Goal: Task Accomplishment & Management: Manage account settings

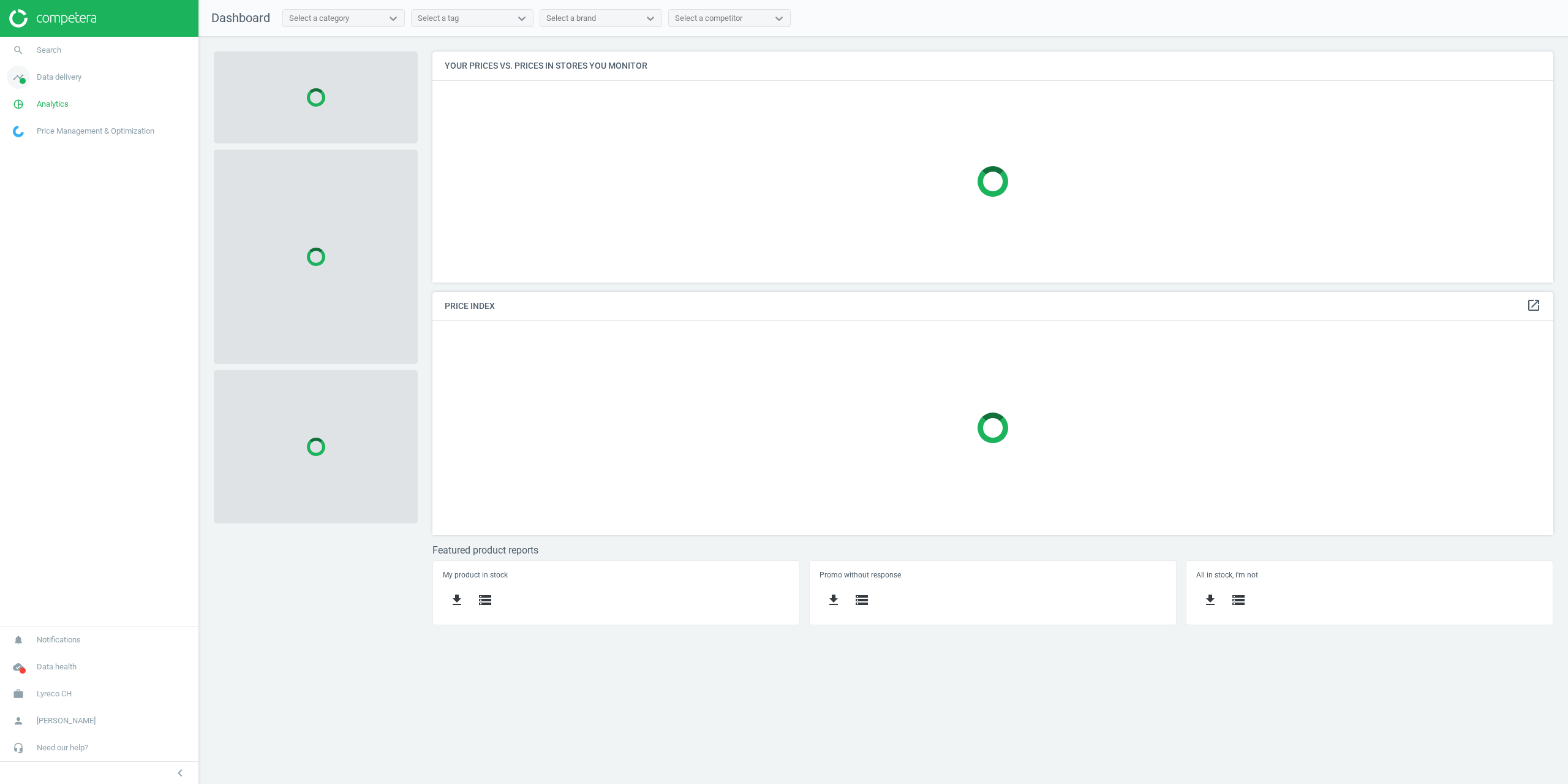
scroll to position [250, 1140]
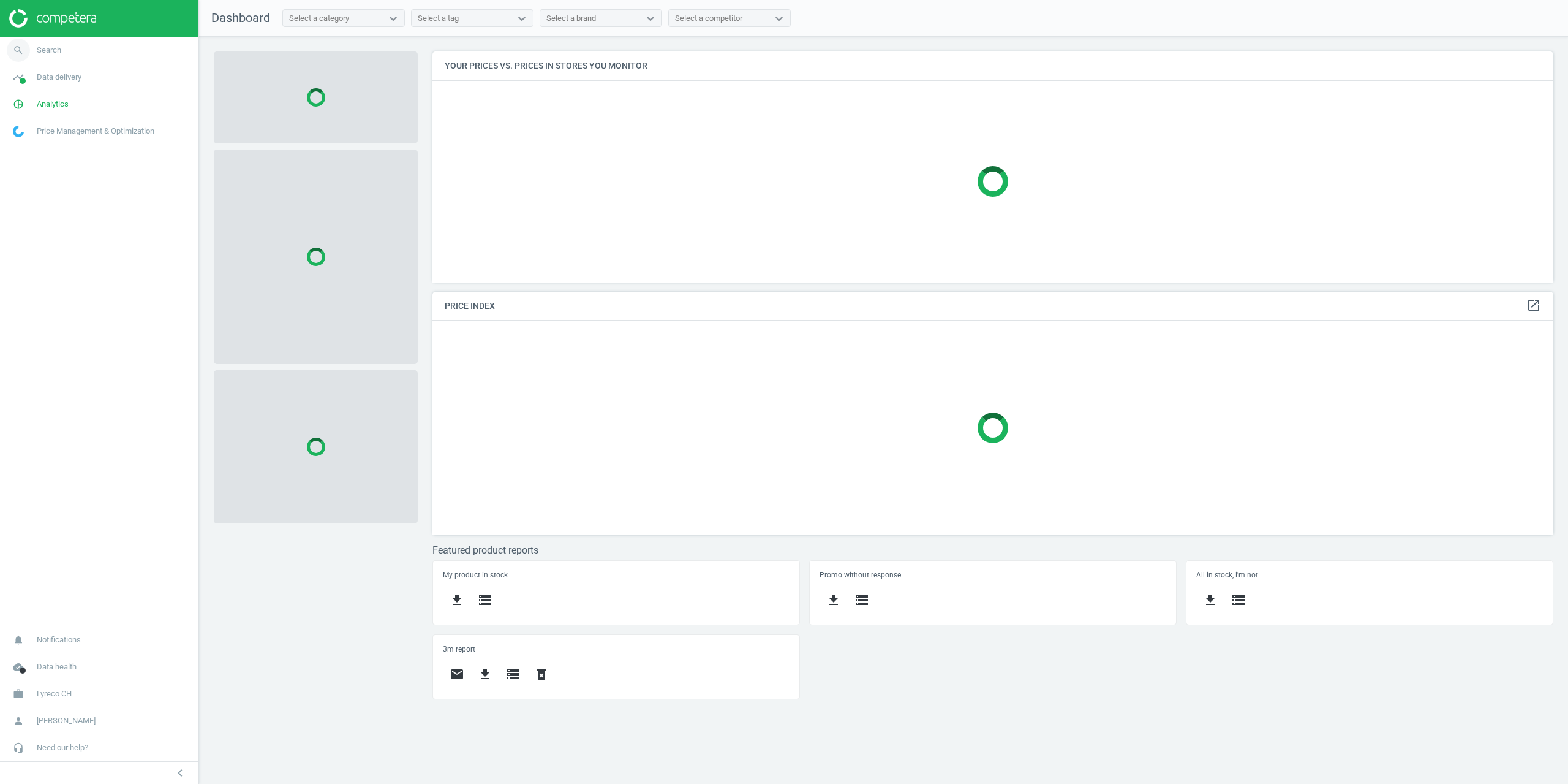
click at [43, 50] on span "Search" at bounding box center [48, 50] width 24 height 11
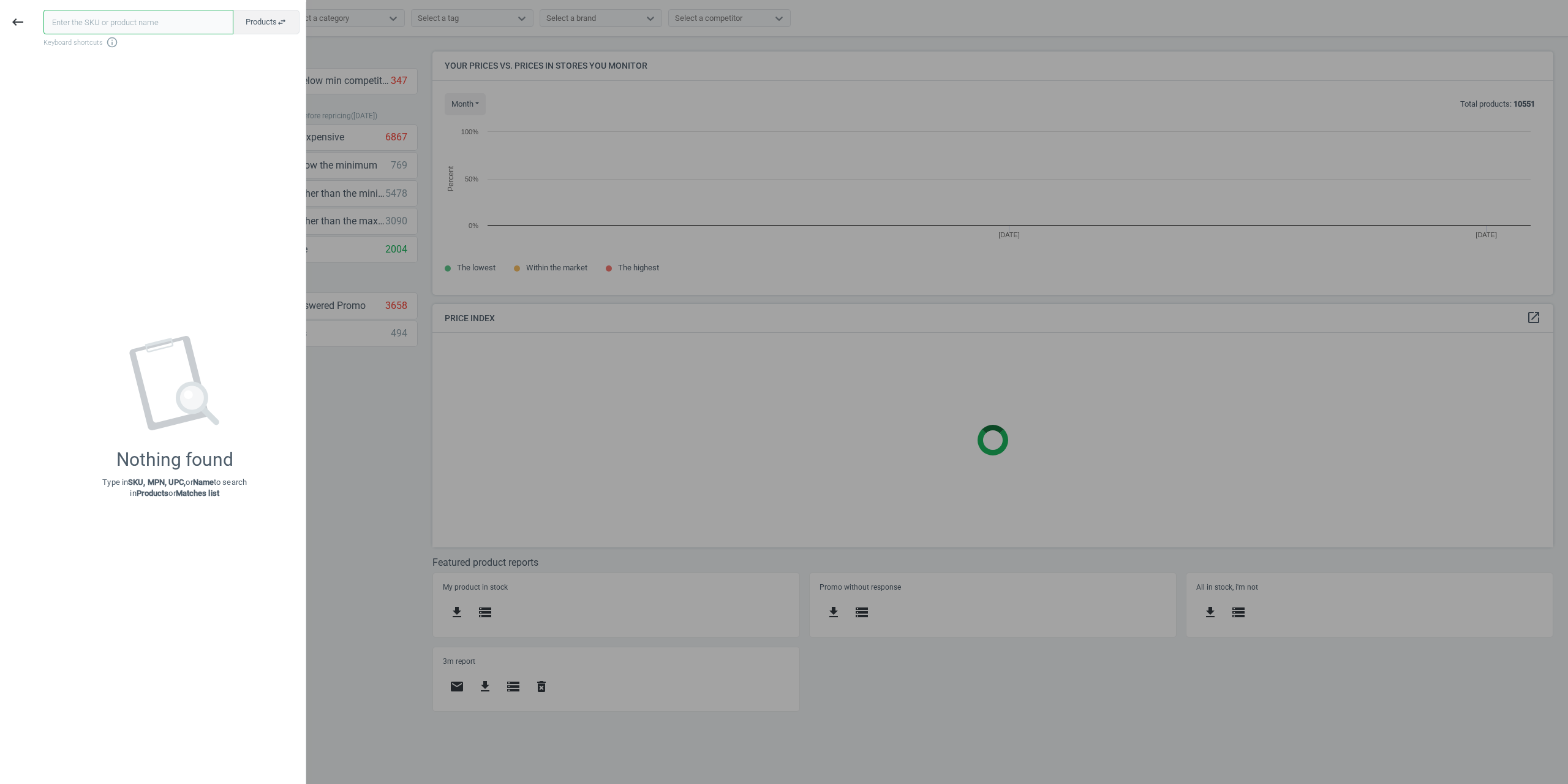
scroll to position [261, 1140]
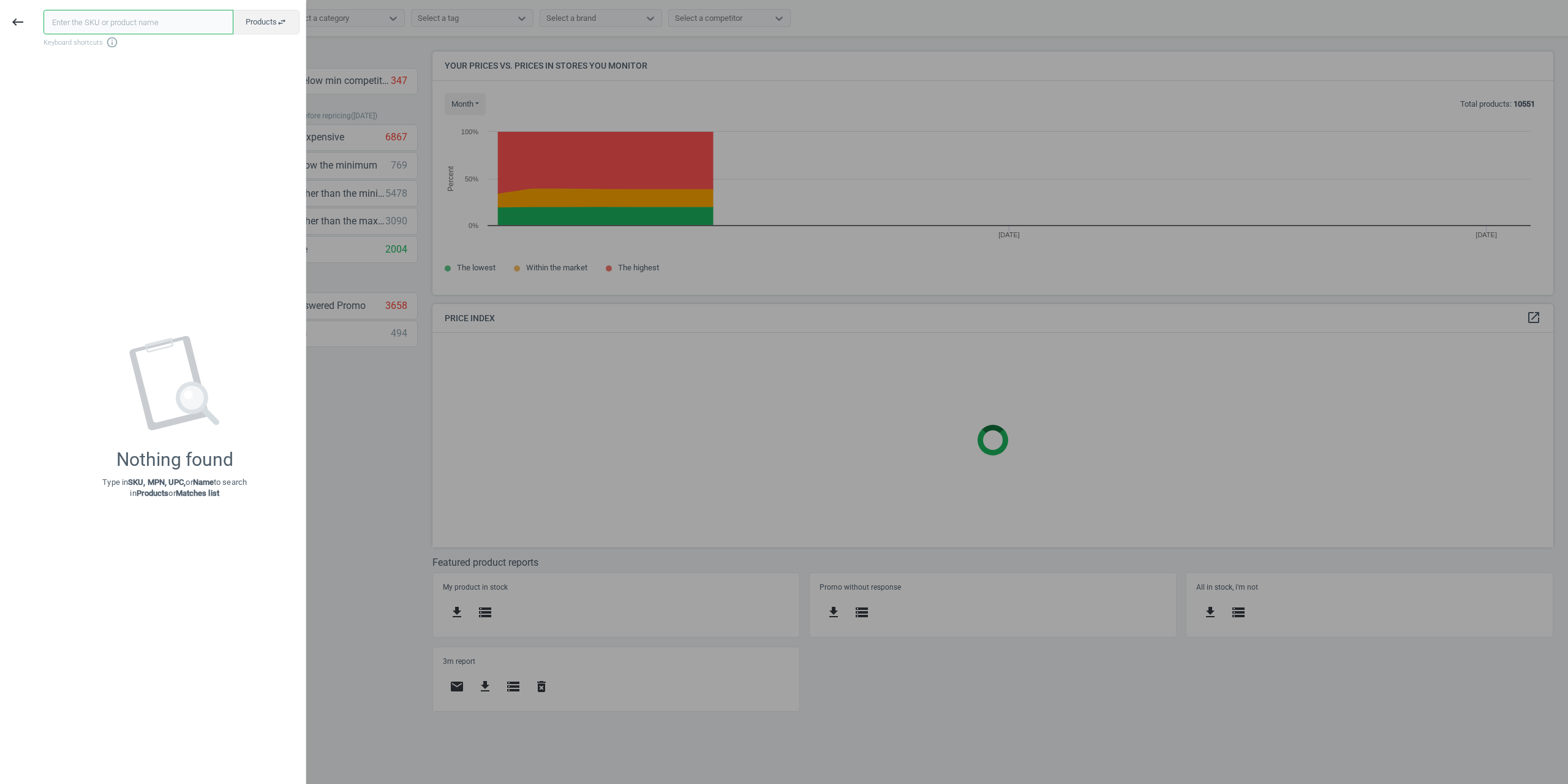
paste input "12087465"
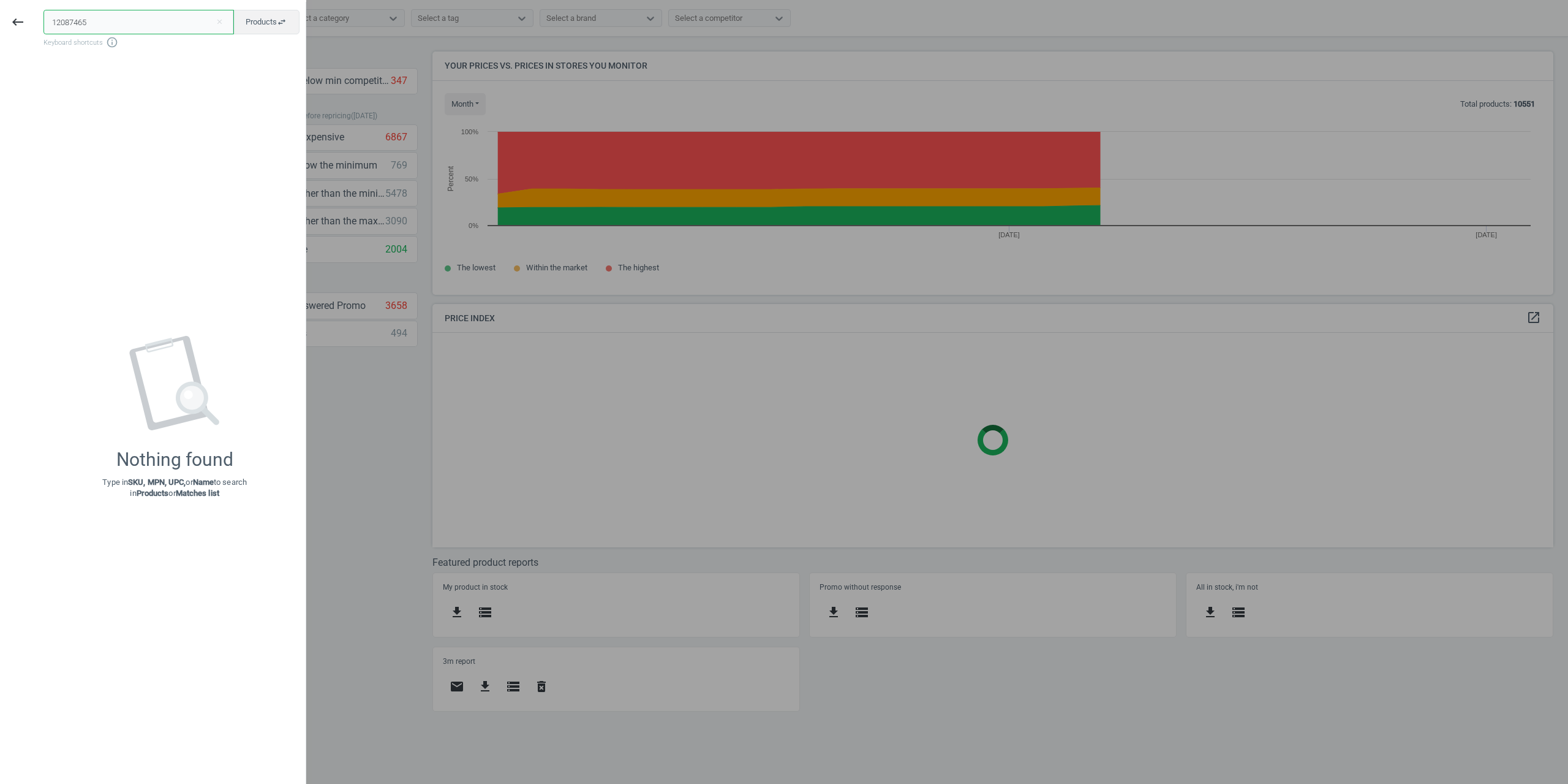
type input "12087465"
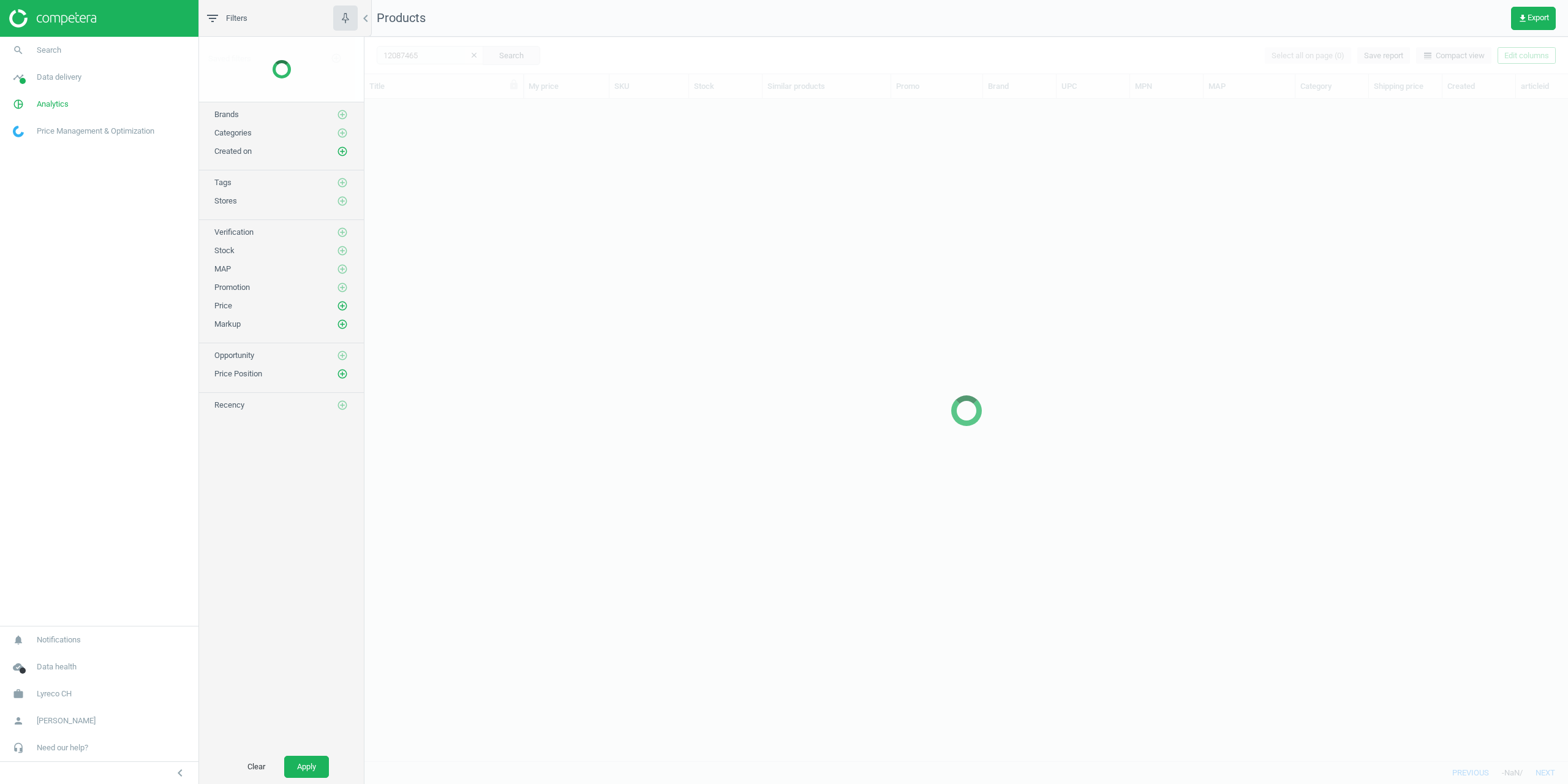
scroll to position [643, 1195]
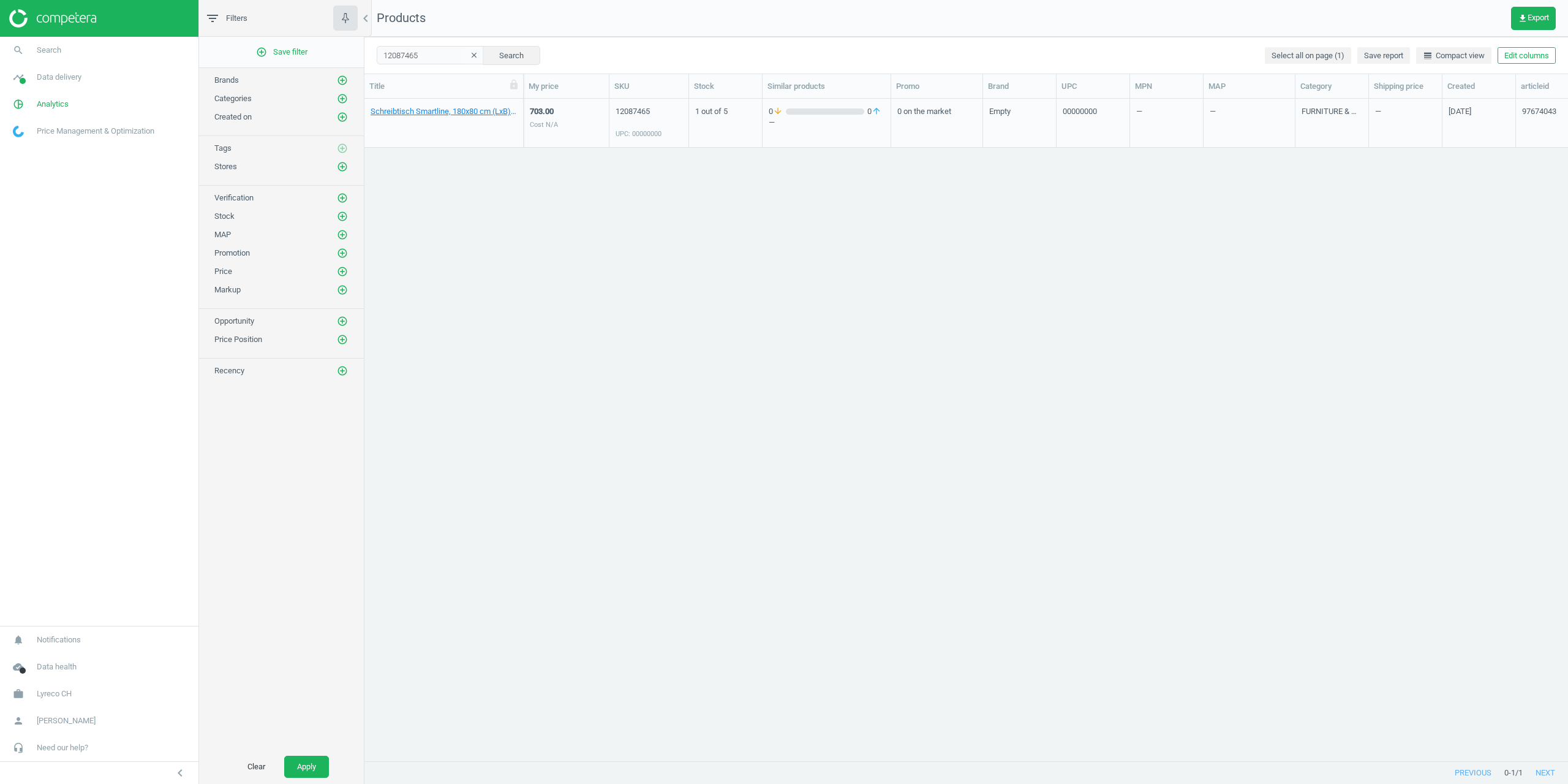
scroll to position [10, 10]
click at [423, 112] on link "Schreibtisch Smartline, 180x80 cm (LxB), [PERSON_NAME], 00000000" at bounding box center [444, 111] width 146 height 11
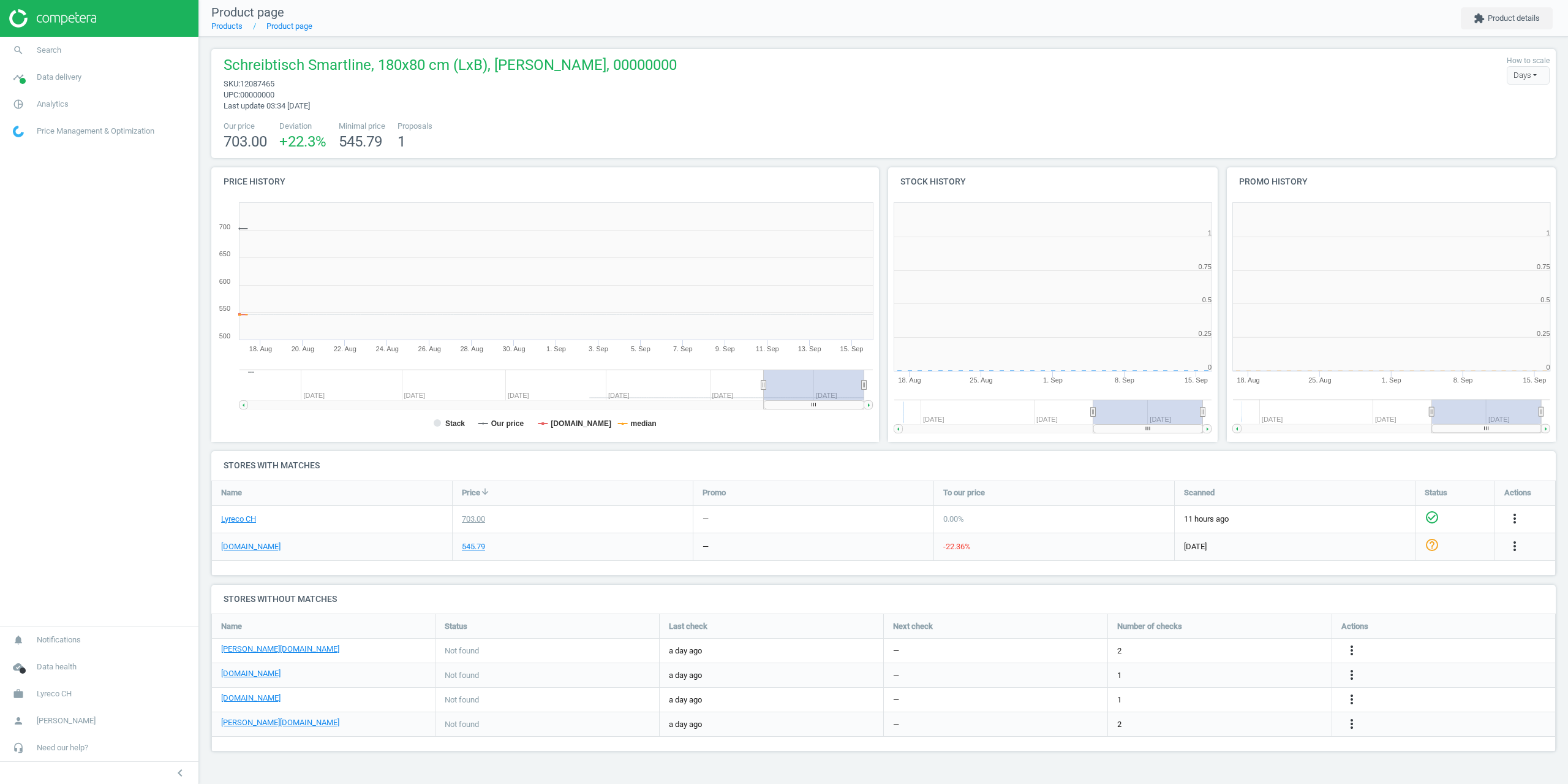
scroll to position [264, 348]
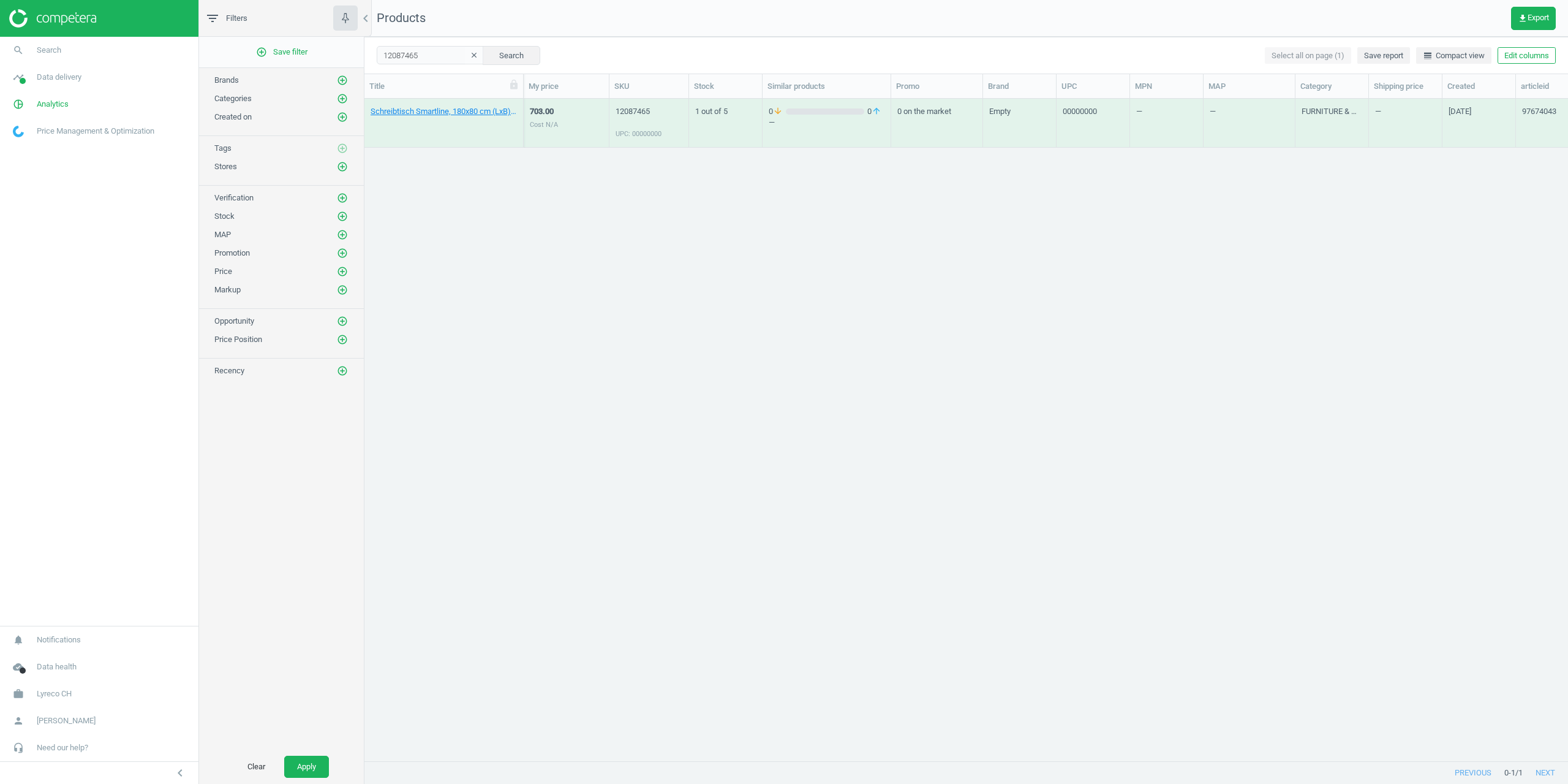
drag, startPoint x: 632, startPoint y: 211, endPoint x: 607, endPoint y: 204, distance: 26.0
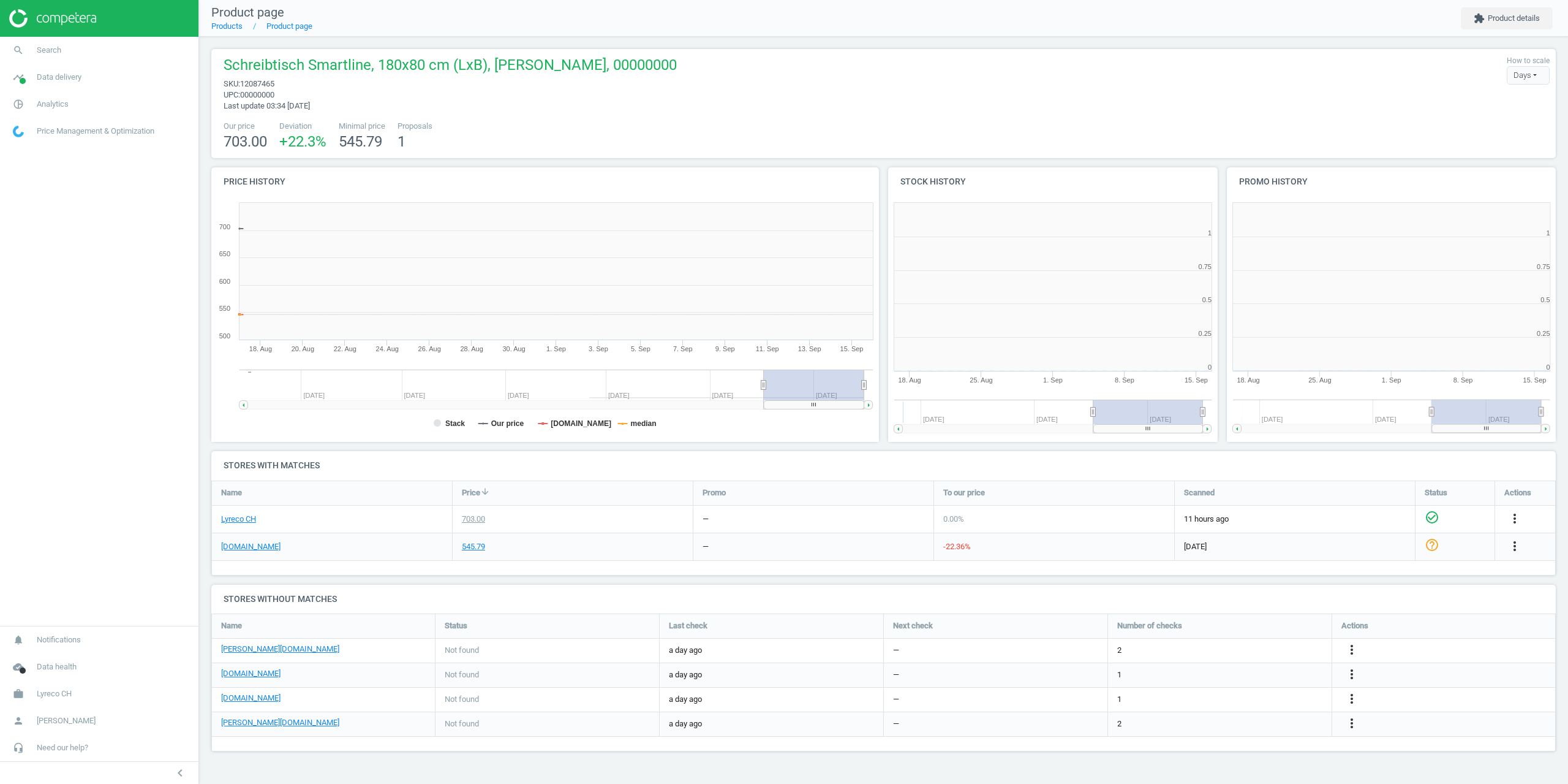
scroll to position [264, 348]
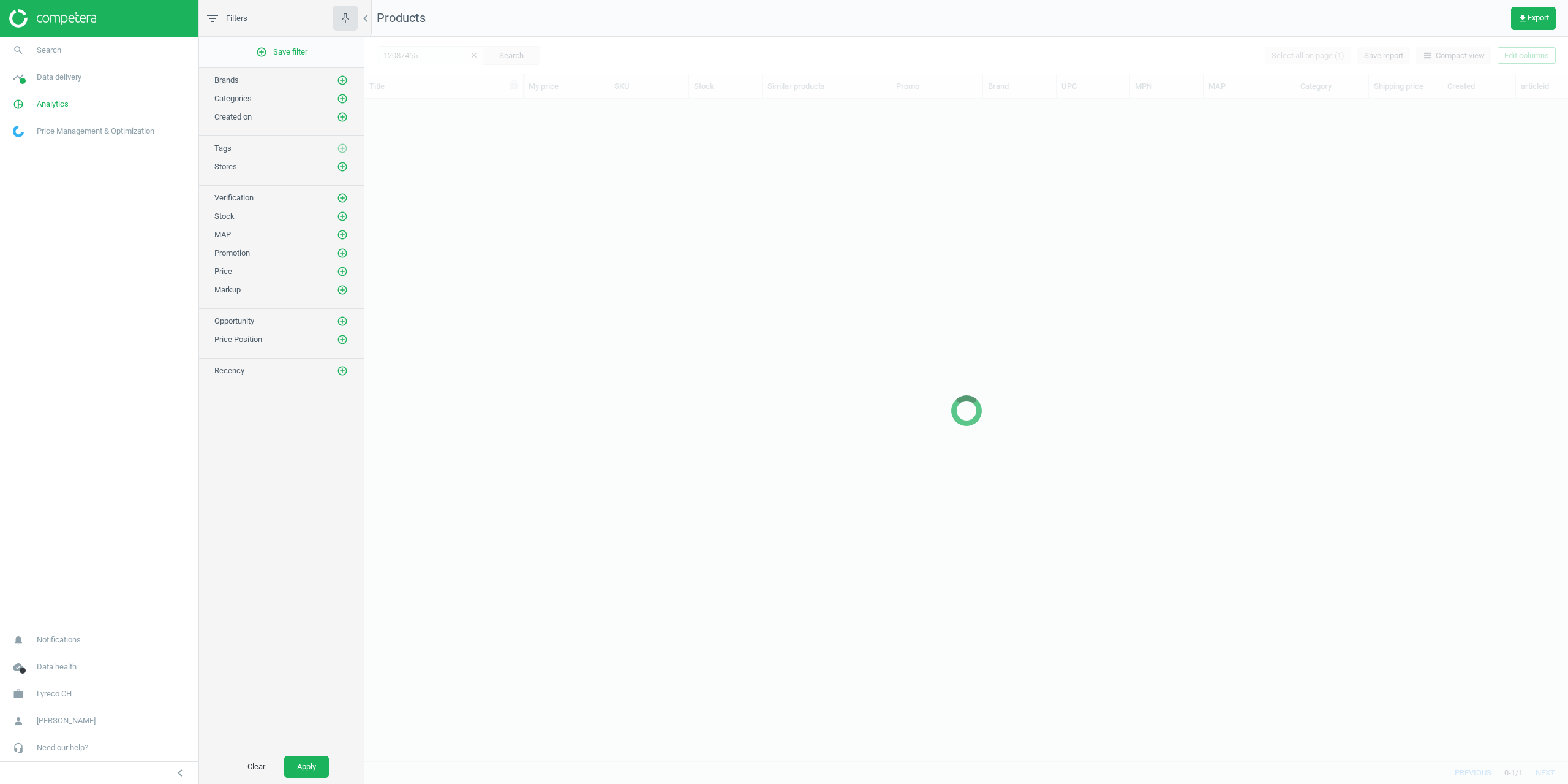
scroll to position [643, 1195]
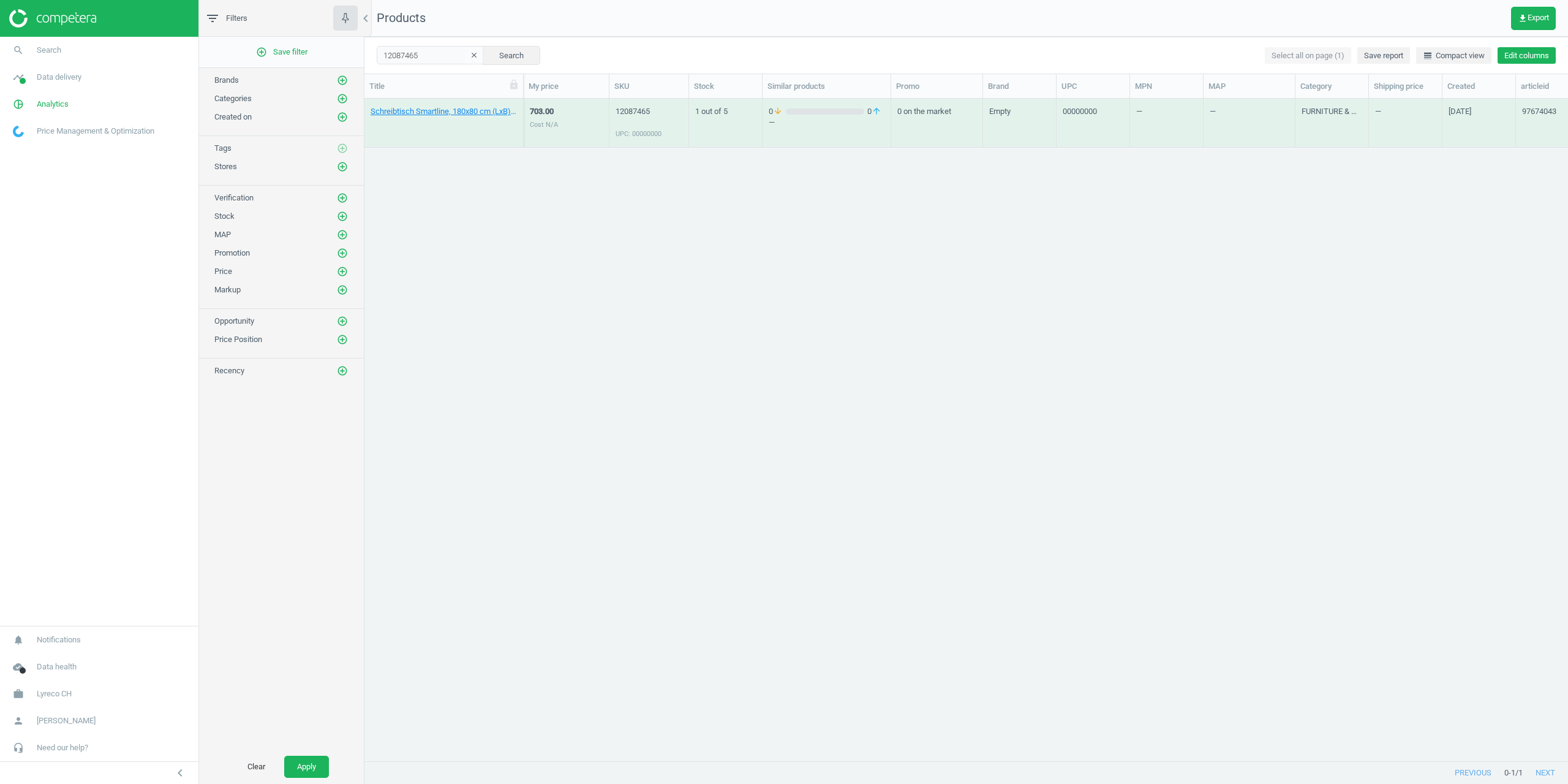
click at [1534, 55] on button "Edit columns" at bounding box center [1526, 56] width 58 height 17
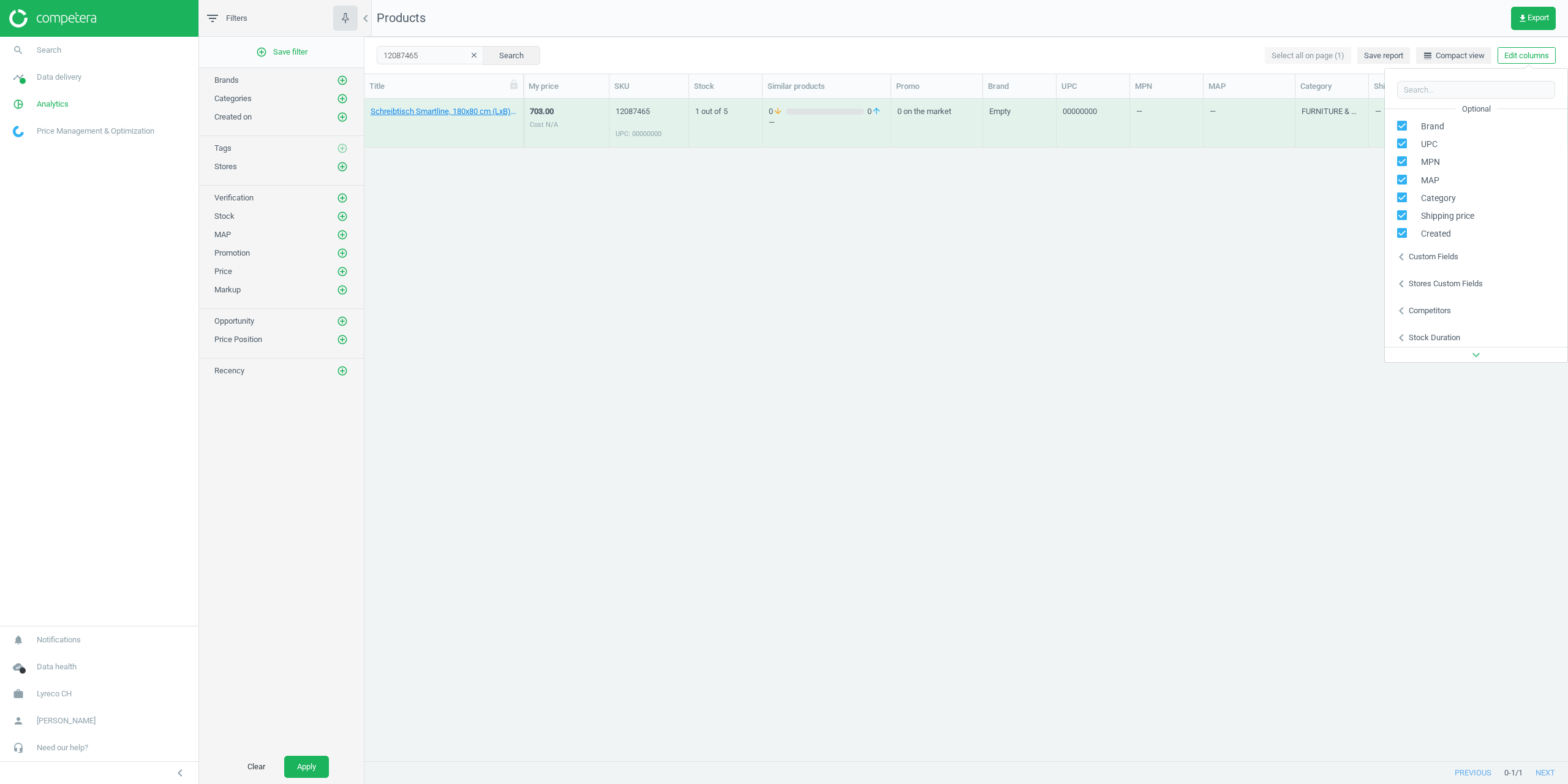
scroll to position [166, 0]
click at [1407, 256] on icon "chevron_left" at bounding box center [1402, 253] width 15 height 15
click at [1412, 255] on div "Custom fields" at bounding box center [1434, 252] width 50 height 11
click at [1422, 277] on div "Stores custom fields" at bounding box center [1446, 279] width 74 height 11
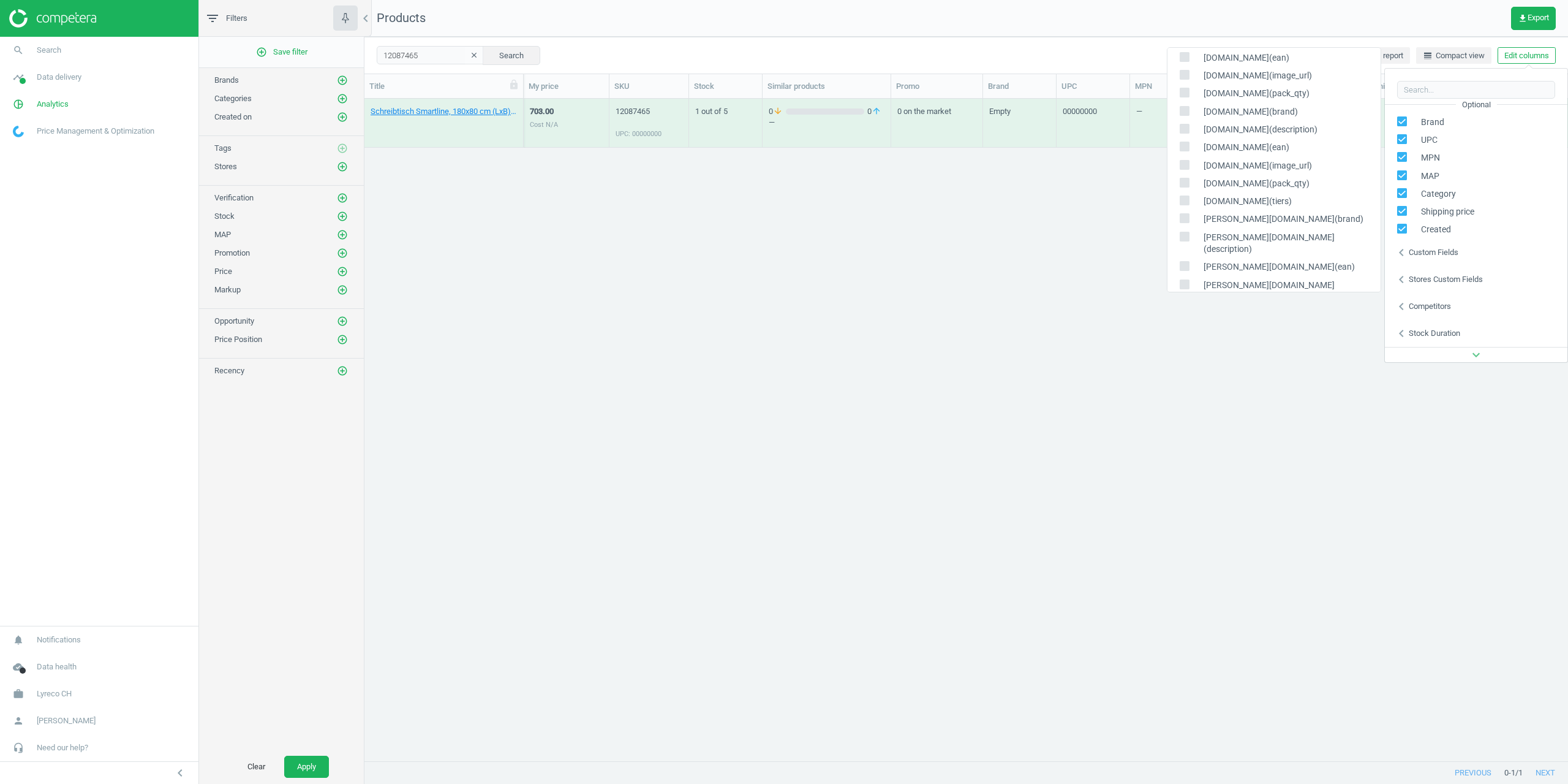
scroll to position [1631, 0]
click at [1185, 336] on input "checkbox" at bounding box center [1185, 340] width 8 height 8
checkbox input "true"
drag, startPoint x: 1184, startPoint y: 246, endPoint x: 1181, endPoint y: 255, distance: 9.5
click at [1184, 350] on div "tradingzone.ch(description)" at bounding box center [1274, 359] width 213 height 17
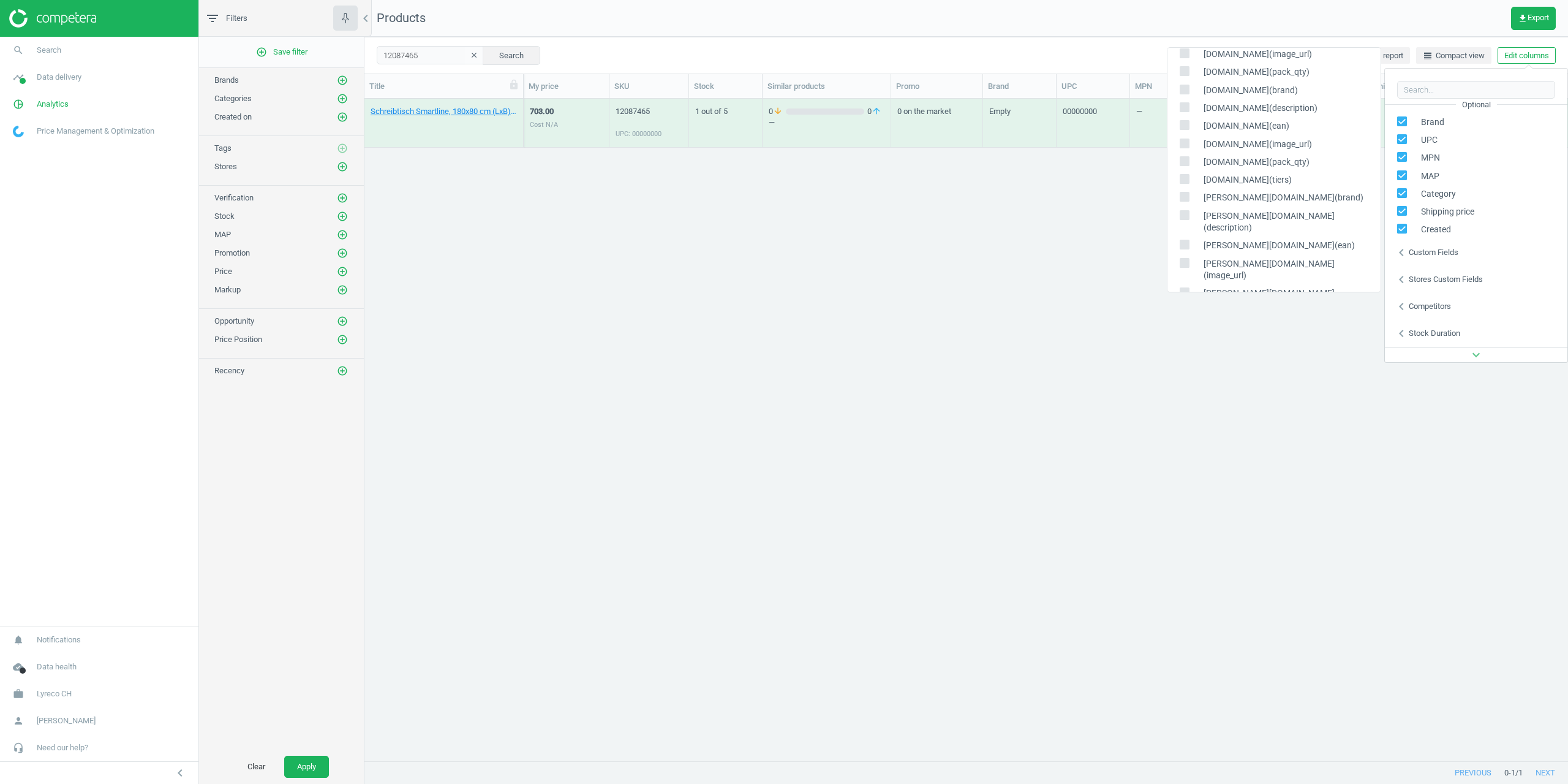
click at [1180, 369] on div "tradingzone.ch(image_url)" at bounding box center [1274, 377] width 213 height 17
click at [1188, 356] on span at bounding box center [1185, 360] width 10 height 9
click at [1188, 355] on input "checkbox" at bounding box center [1185, 359] width 8 height 8
checkbox input "true"
click at [1184, 372] on input "checkbox" at bounding box center [1185, 376] width 8 height 8
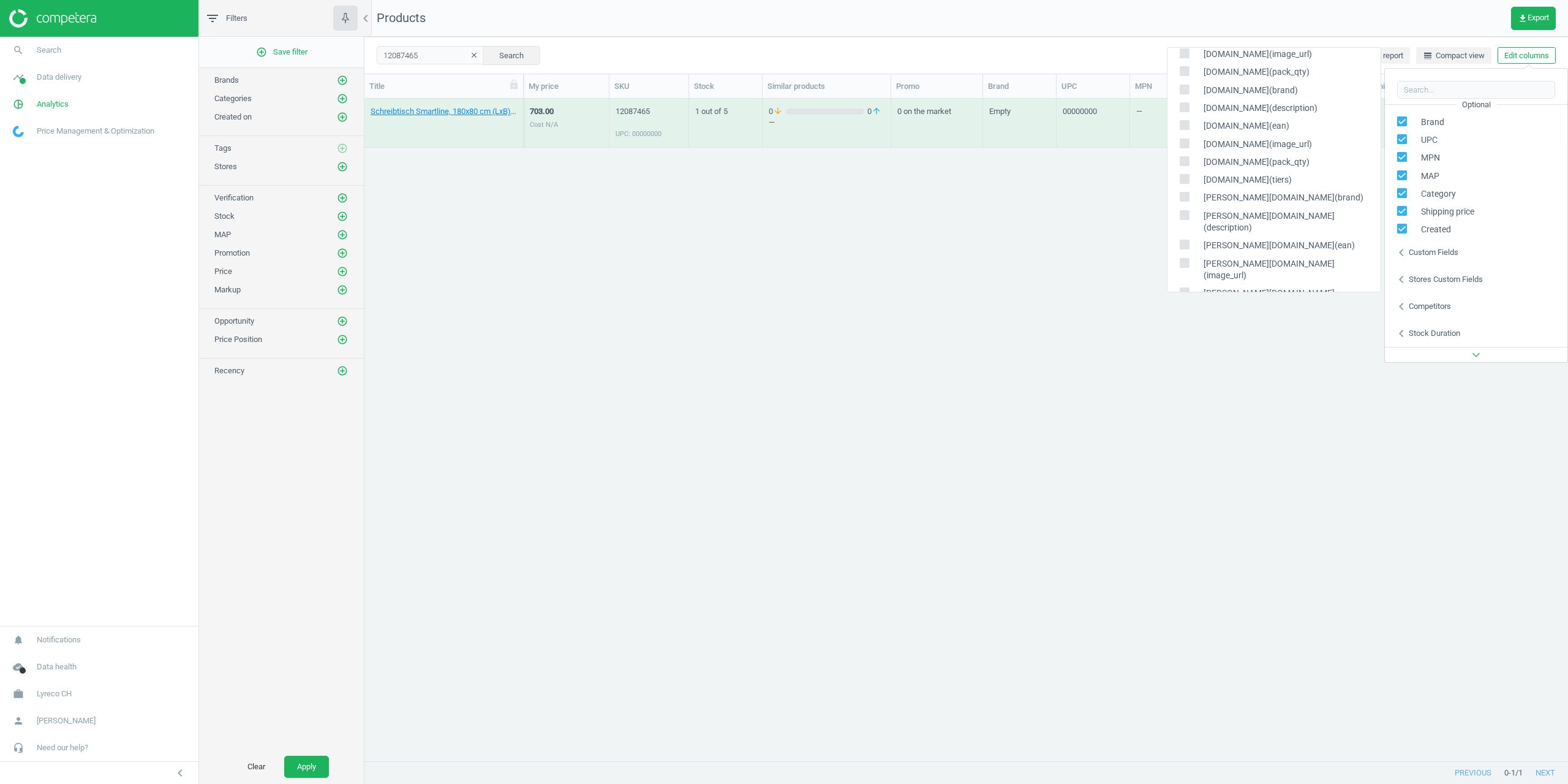
checkbox input "true"
click at [1016, 297] on div "Schreibtisch Smartline, 180x80 cm (LxB), weiss, 00000000 703.00 Cost N/A 120874…" at bounding box center [966, 425] width 1204 height 653
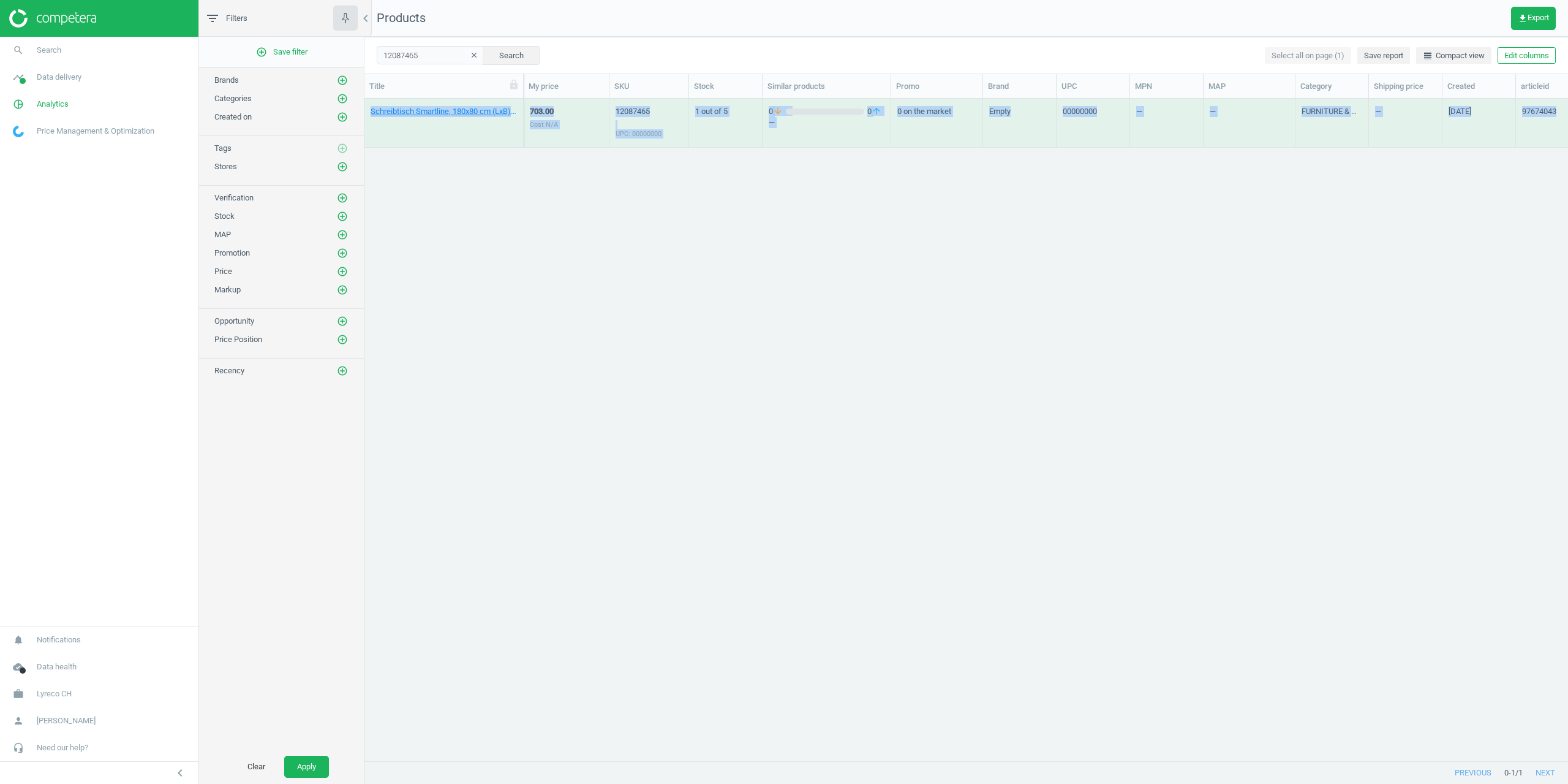
drag, startPoint x: 954, startPoint y: 762, endPoint x: 987, endPoint y: 748, distance: 35.8
click at [987, 748] on div "Title My price SKU Stock Similar products Promo Brand UPC MPN MAP Category Ship…" at bounding box center [966, 418] width 1204 height 687
drag, startPoint x: 987, startPoint y: 748, endPoint x: 1358, endPoint y: 728, distance: 371.5
click at [1338, 736] on div "Schreibtisch Smartline, 180x80 cm (LxB), weiss, 00000000 703.00 Cost N/A 120874…" at bounding box center [966, 425] width 1204 height 653
click at [1254, 621] on div "Schreibtisch Smartline, 180x80 cm (LxB), weiss, 00000000 703.00 Cost N/A 120874…" at bounding box center [966, 425] width 1204 height 653
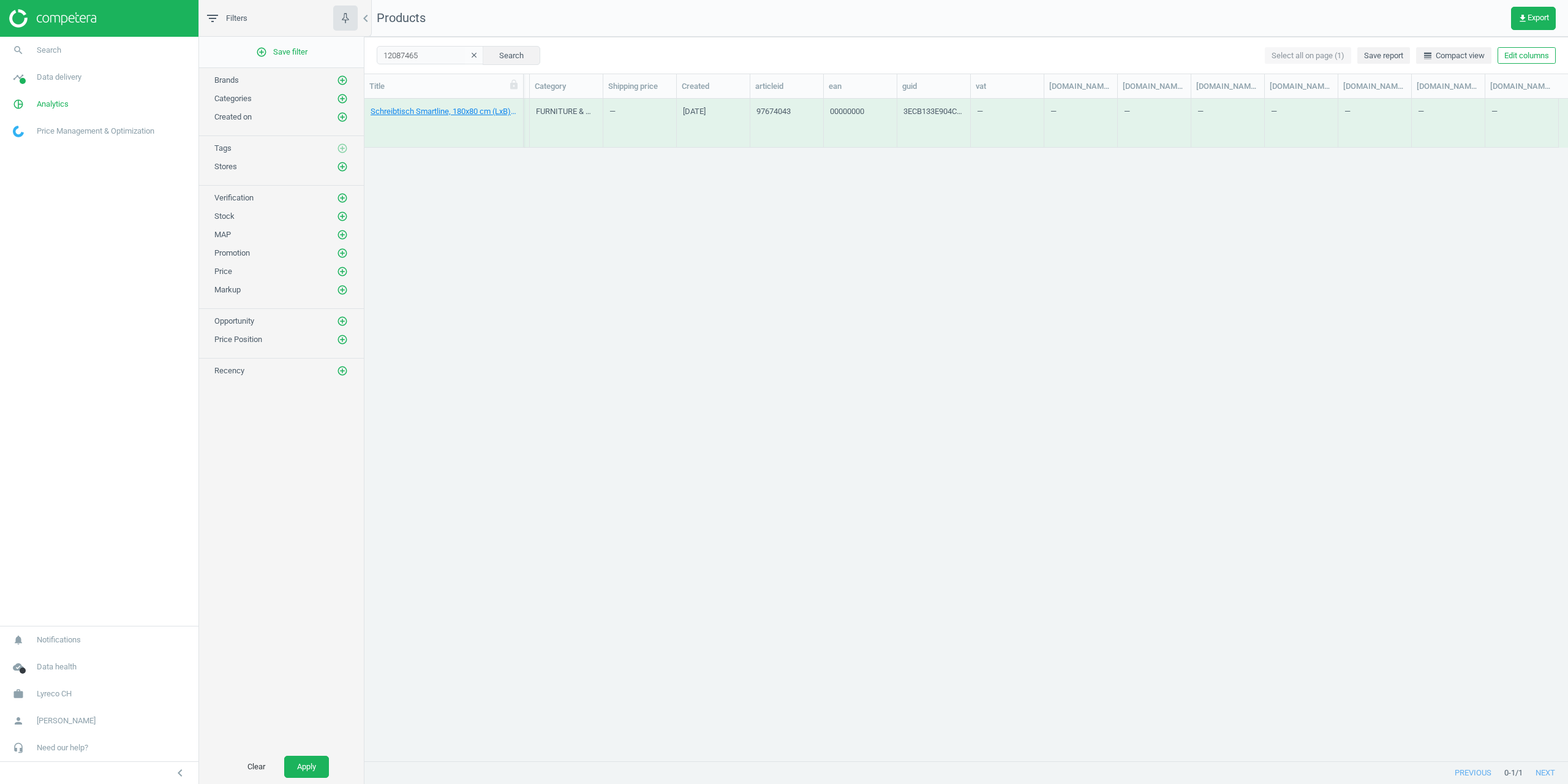
scroll to position [0, 765]
click at [422, 108] on link "Schreibtisch Smartline, 180x80 cm (LxB), [PERSON_NAME], 00000000" at bounding box center [444, 111] width 146 height 11
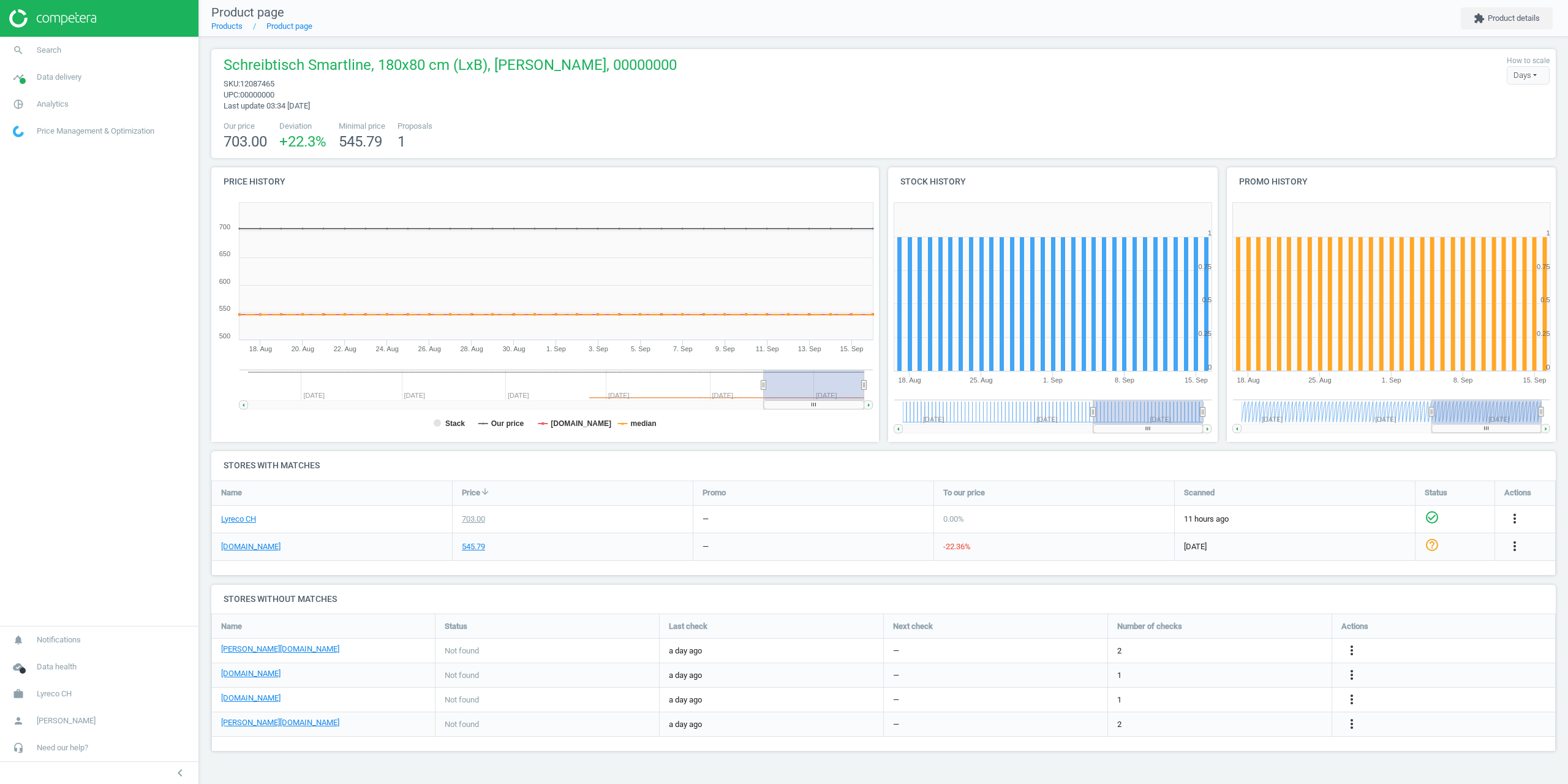
click at [259, 81] on span "12087465" at bounding box center [257, 83] width 34 height 9
copy span "12087465"
